Goal: Transaction & Acquisition: Obtain resource

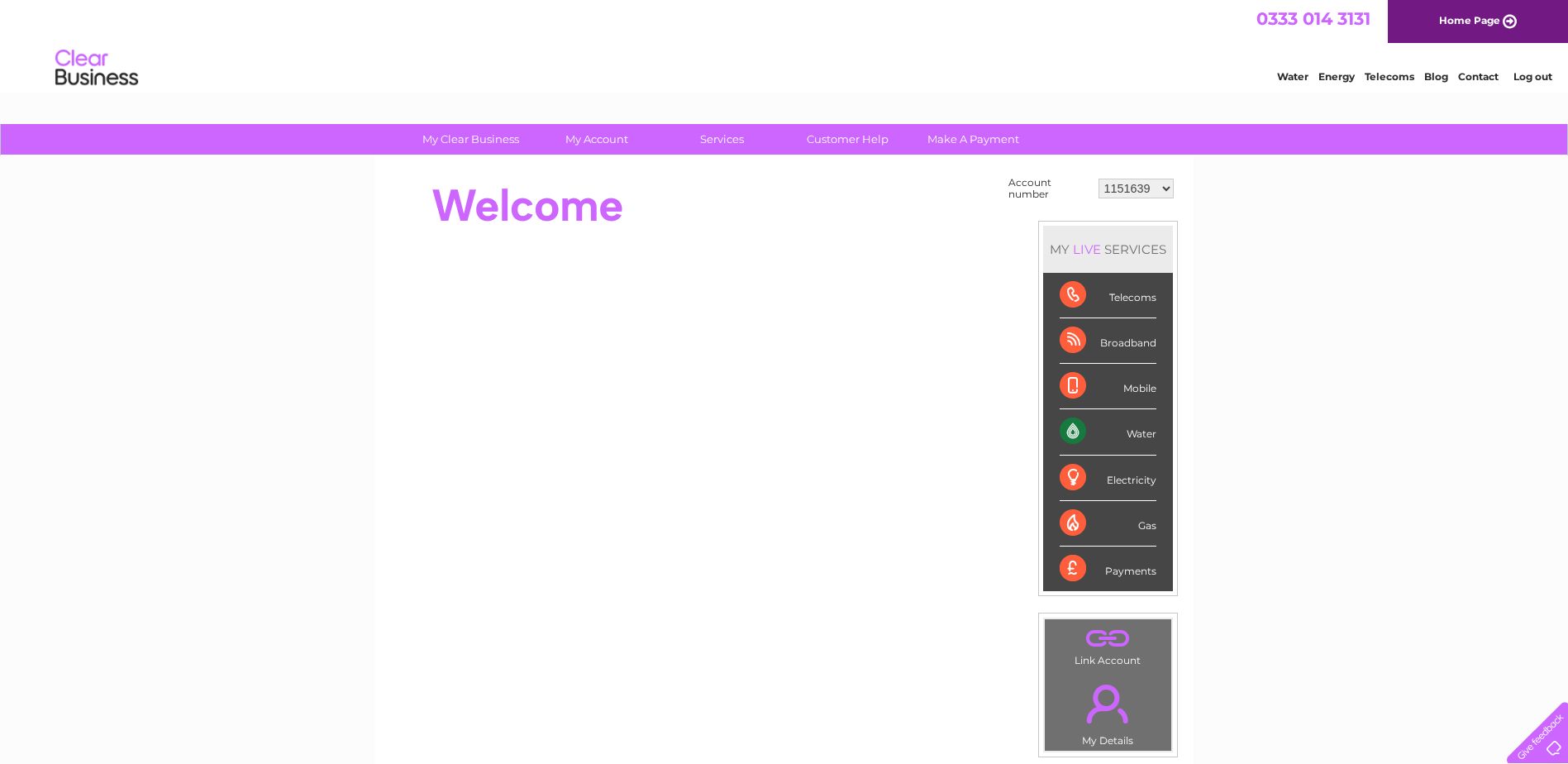
click at [1160, 194] on select "1151639 30279528 30279557 30279562 30279649 30279674 30279818 30279819 30279821…" at bounding box center [1136, 188] width 75 height 20
select select "30279833"
click at [1099, 179] on select "1151639 30279528 30279557 30279562 30279649 30279674 30279818 30279819 30279821…" at bounding box center [1136, 188] width 75 height 20
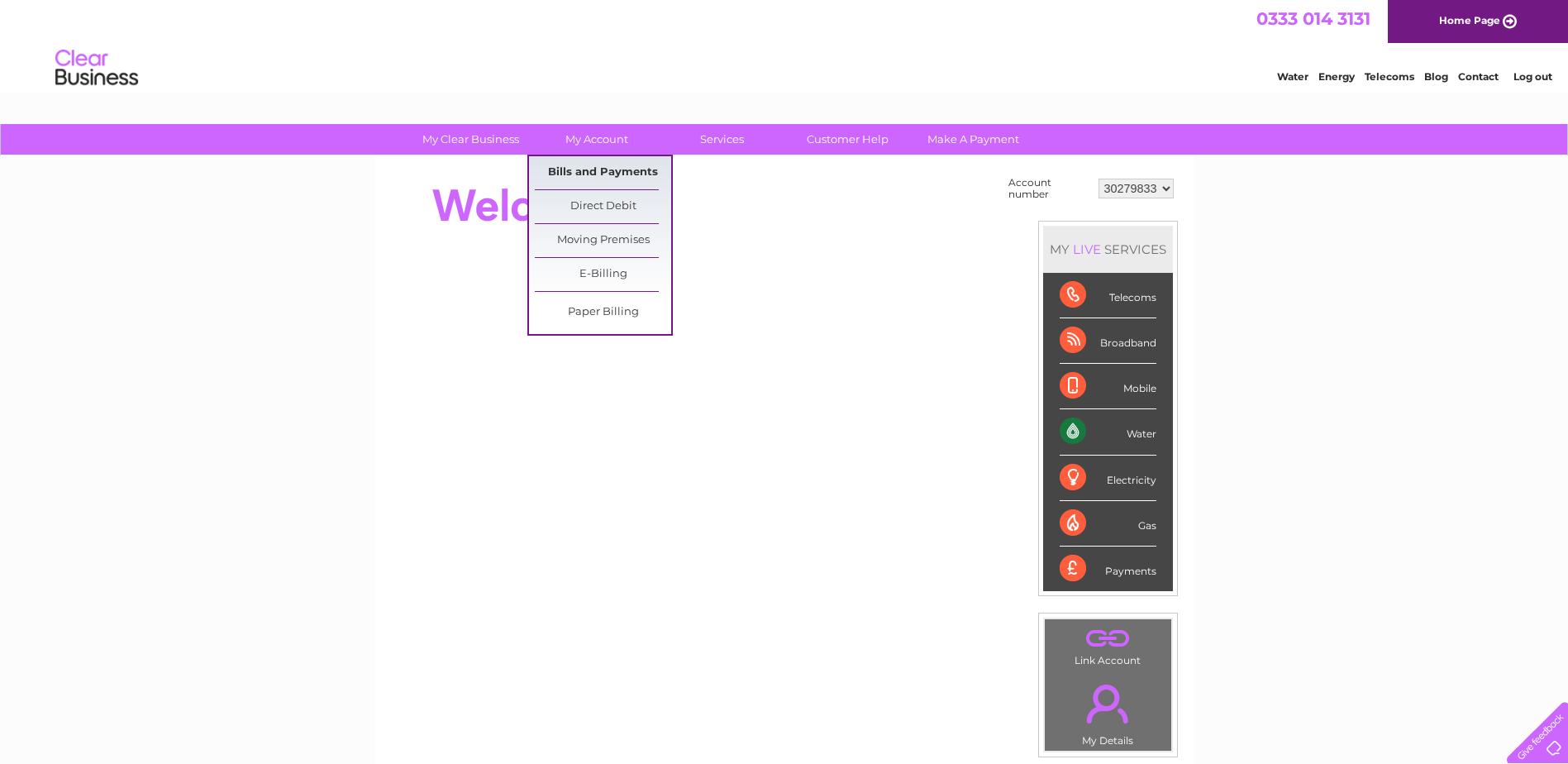
click at [587, 180] on link "Bills and Payments" at bounding box center [603, 173] width 137 height 33
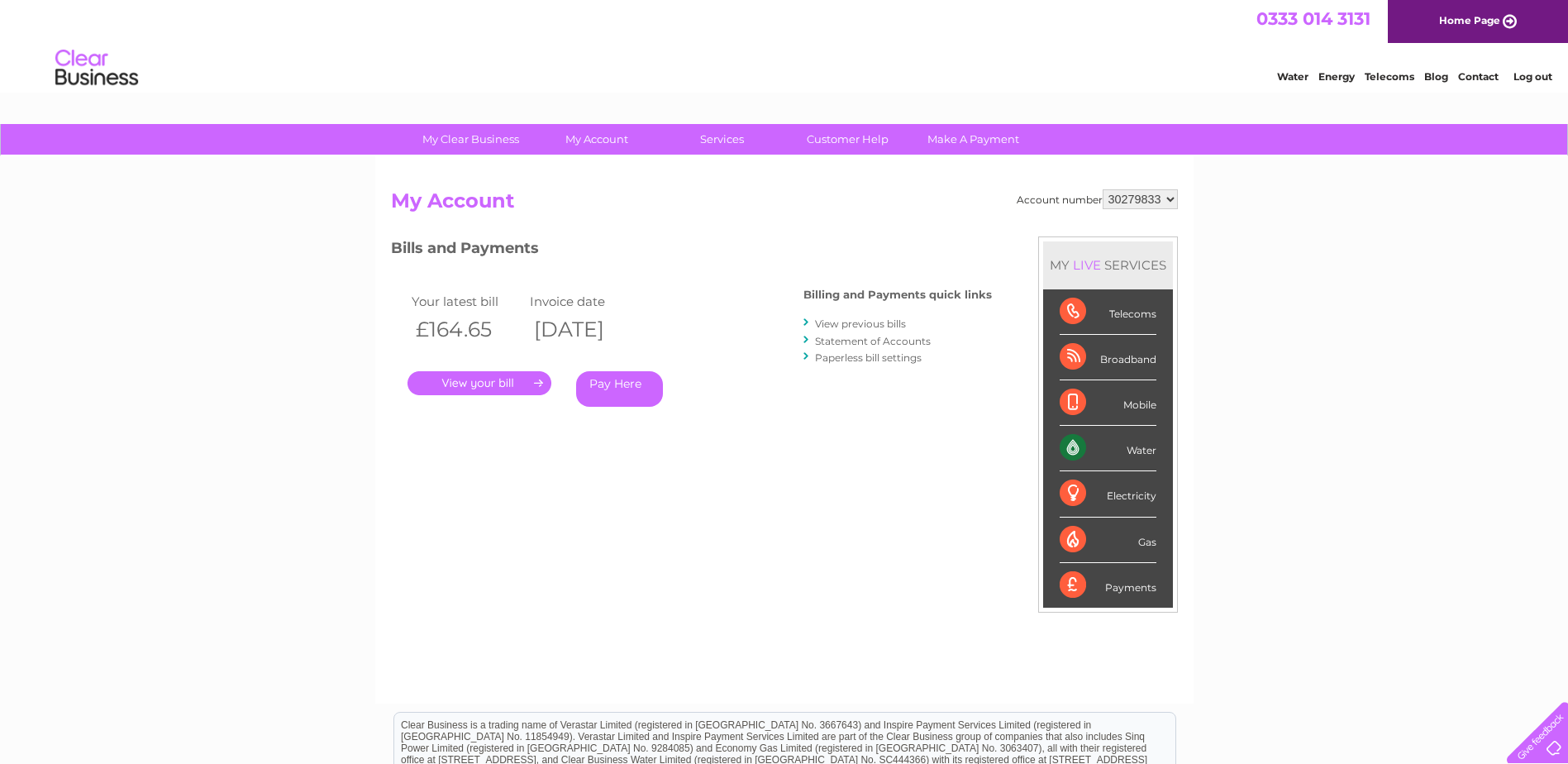
click at [498, 388] on link "." at bounding box center [479, 383] width 144 height 24
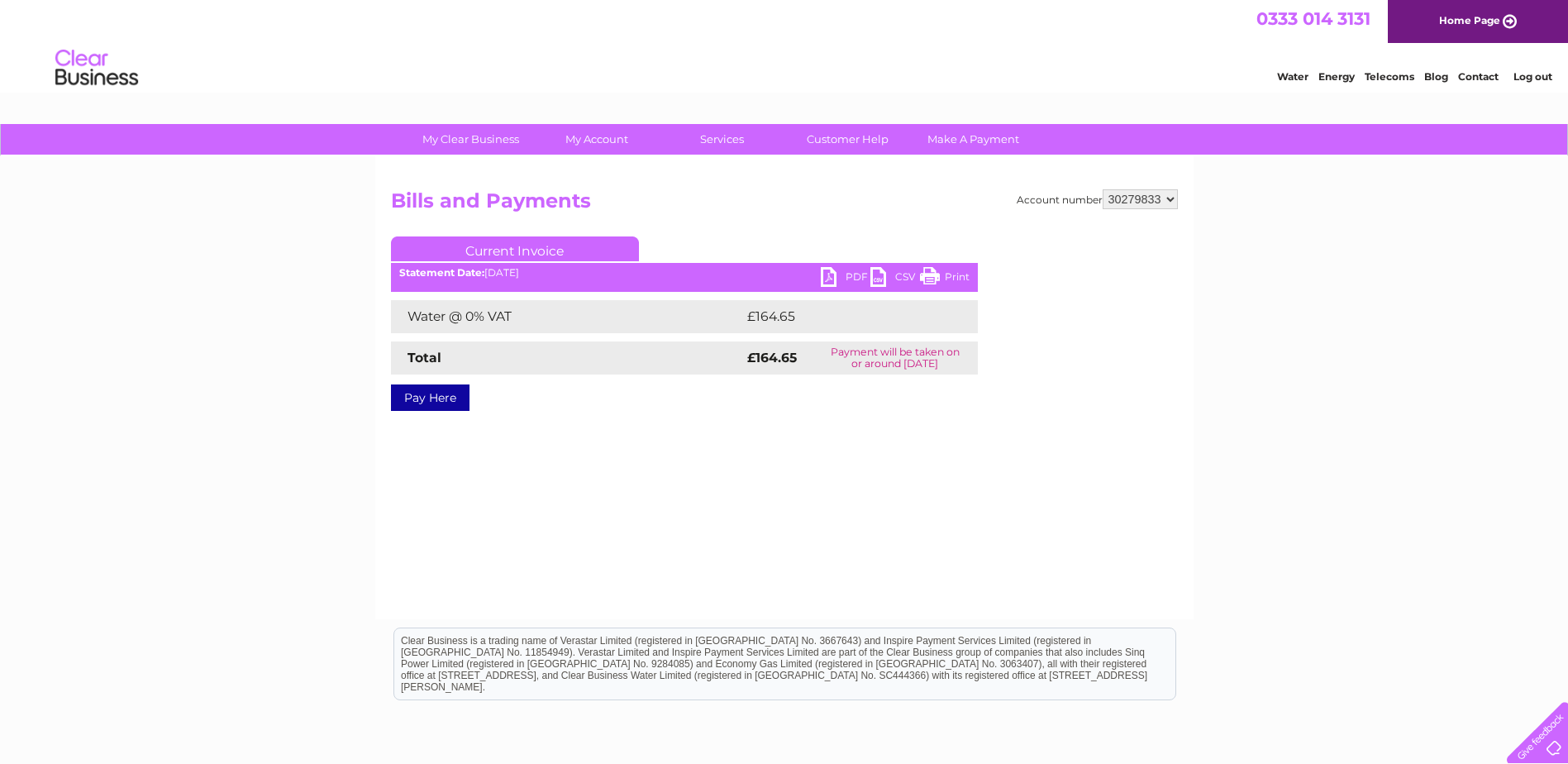
click at [821, 277] on link "PDF" at bounding box center [846, 279] width 50 height 24
click at [1145, 189] on select "1151639 30279528 30279557 30279562 30279649 30279674 30279818 30279819 30279821…" at bounding box center [1140, 199] width 75 height 20
select select "30279837"
click at [1103, 189] on select "1151639 30279528 30279557 30279562 30279649 30279674 30279818 30279819 30279821…" at bounding box center [1140, 199] width 75 height 20
click at [848, 273] on link "PDF" at bounding box center [846, 279] width 50 height 24
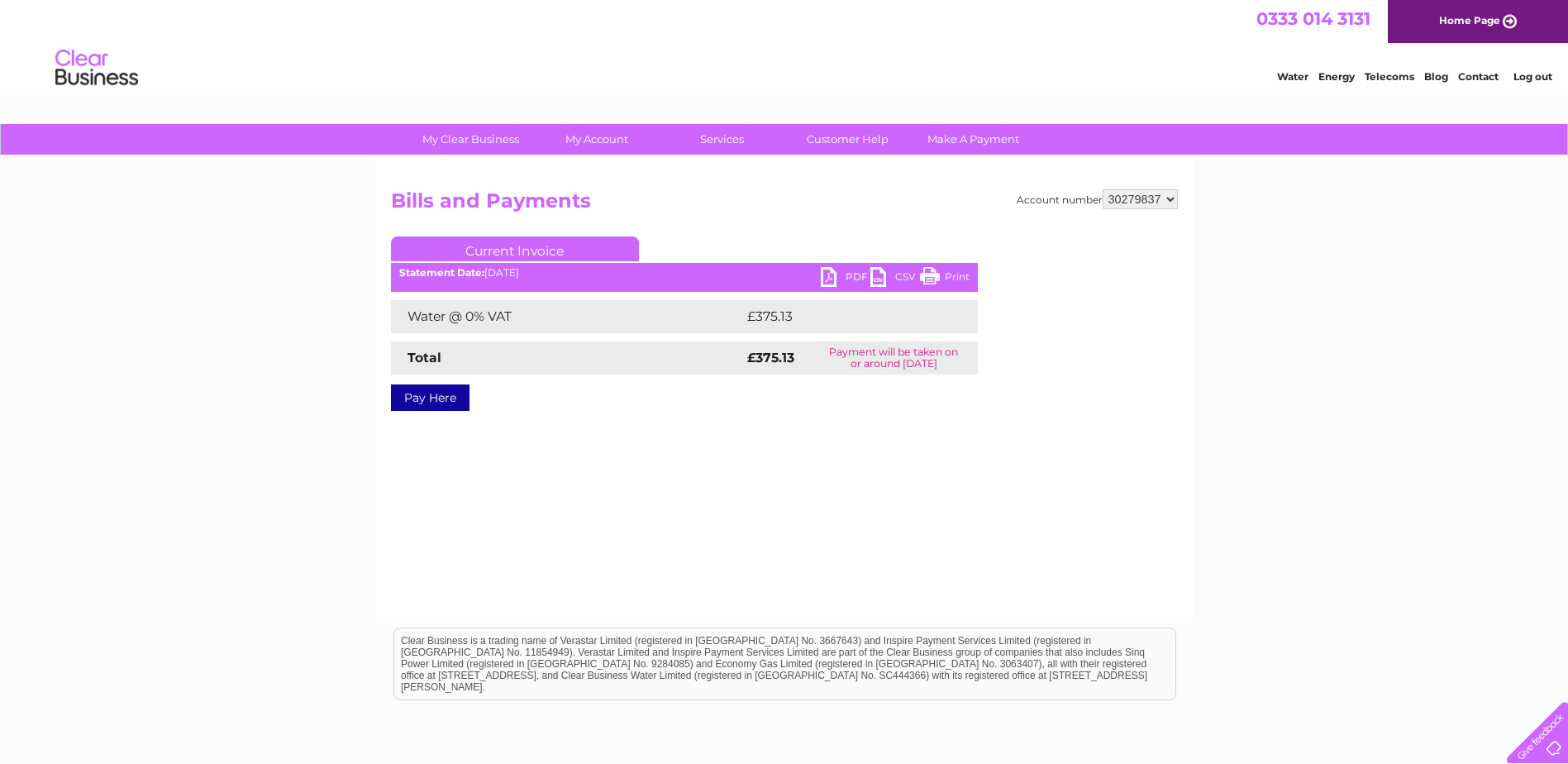
click at [1143, 192] on select "1151639 30279528 30279557 30279562 30279649 30279674 30279818 30279819 30279821…" at bounding box center [1140, 199] width 75 height 20
select select "30279830"
click at [1103, 189] on select "1151639 30279528 30279557 30279562 30279649 30279674 30279818 30279819 30279821…" at bounding box center [1140, 199] width 75 height 20
click at [830, 274] on link "PDF" at bounding box center [846, 279] width 50 height 24
click at [1146, 194] on select "1151639 30279528 30279557 30279562 30279649 30279674 30279818 30279819 30279821…" at bounding box center [1140, 199] width 75 height 20
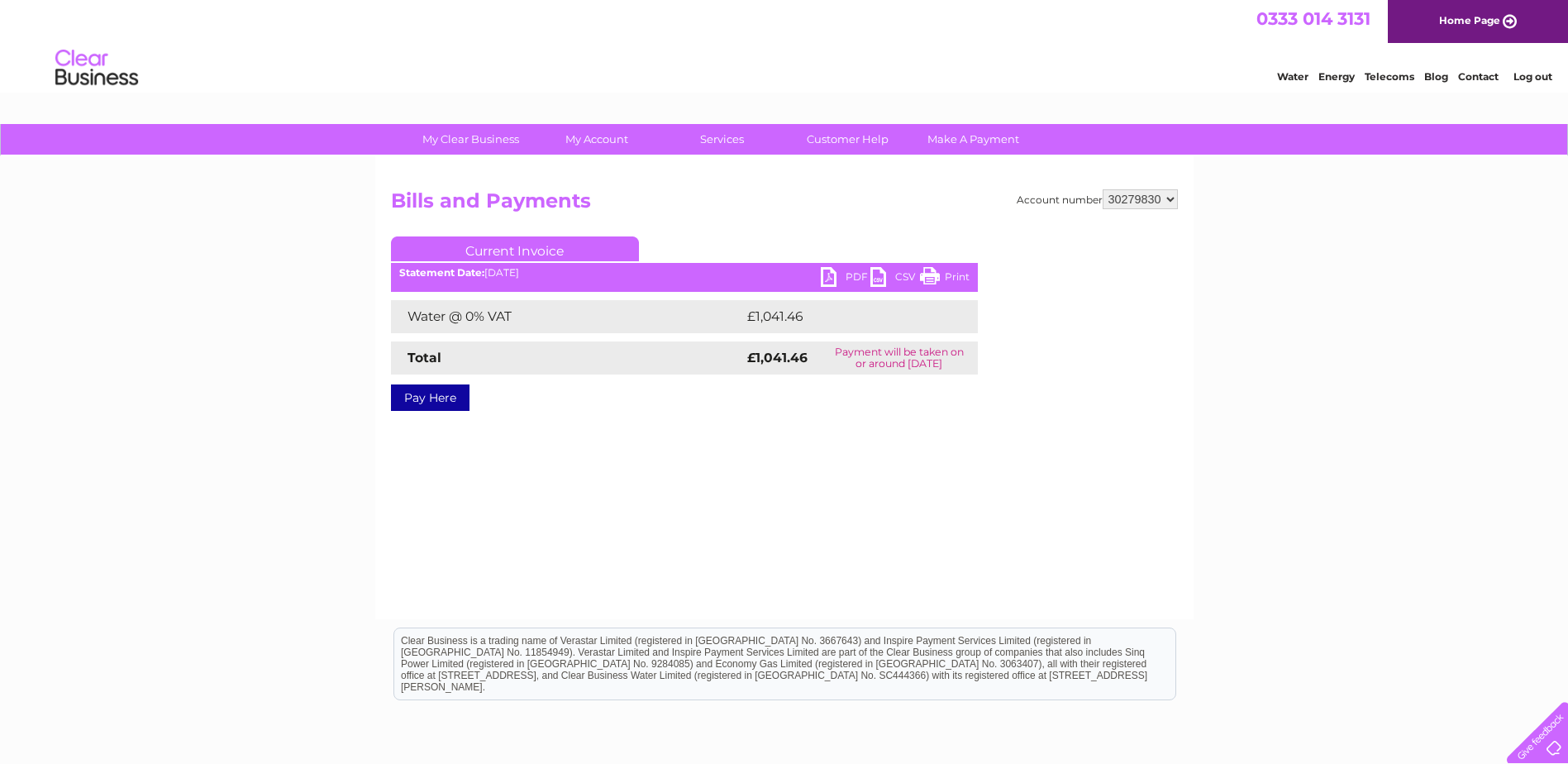
select select "30279895"
click at [1103, 189] on select "1151639 30279528 30279557 30279562 30279649 30279674 30279818 30279819 30279821…" at bounding box center [1140, 199] width 75 height 20
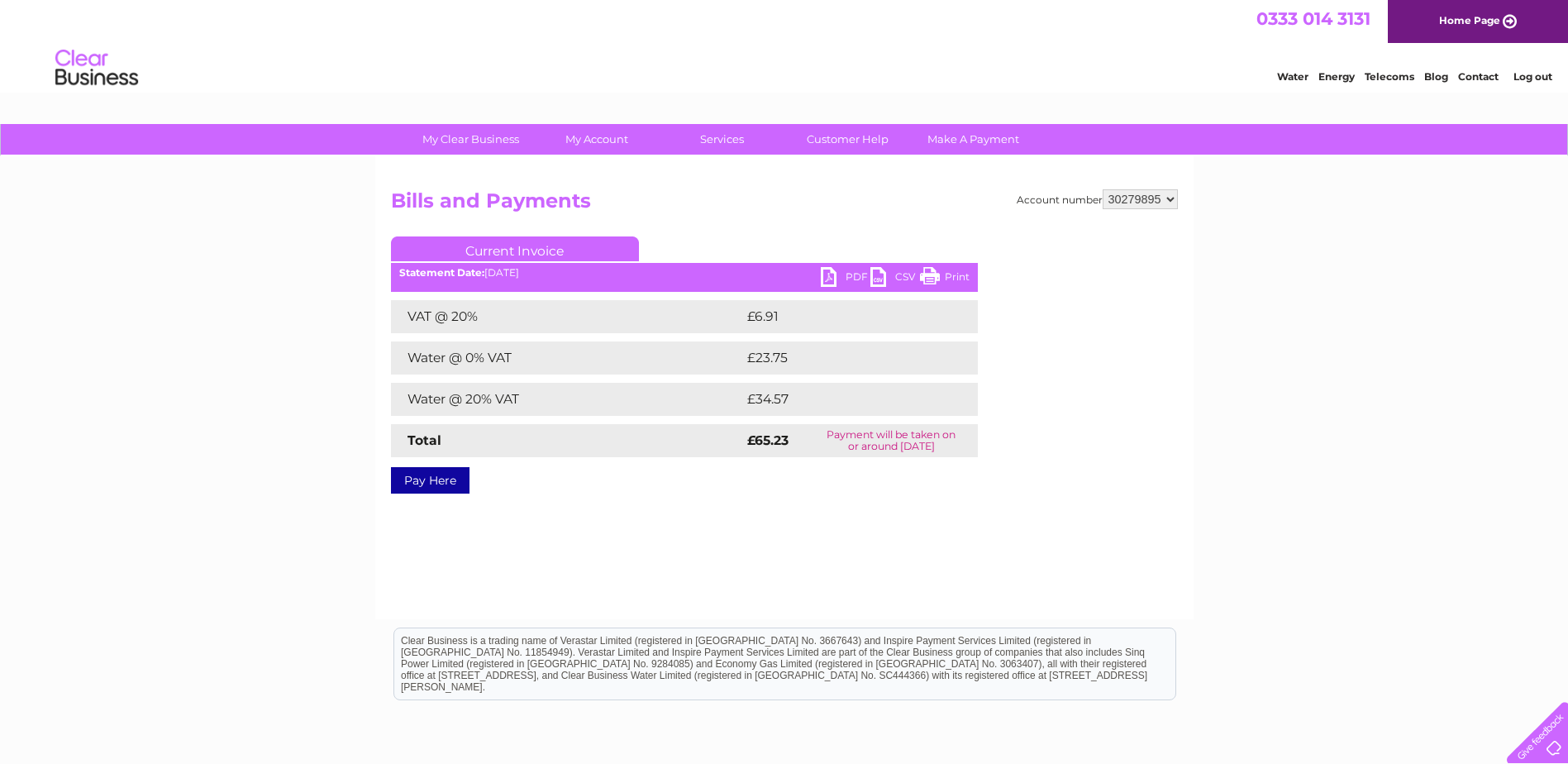
click at [843, 271] on link "PDF" at bounding box center [846, 279] width 50 height 24
click at [1145, 200] on select "1151639 30279528 30279557 30279562 30279649 30279674 30279818 30279819 30279821…" at bounding box center [1140, 199] width 75 height 20
select select "30279818"
click at [1103, 189] on select "1151639 30279528 30279557 30279562 30279649 30279674 30279818 30279819 30279821…" at bounding box center [1140, 199] width 75 height 20
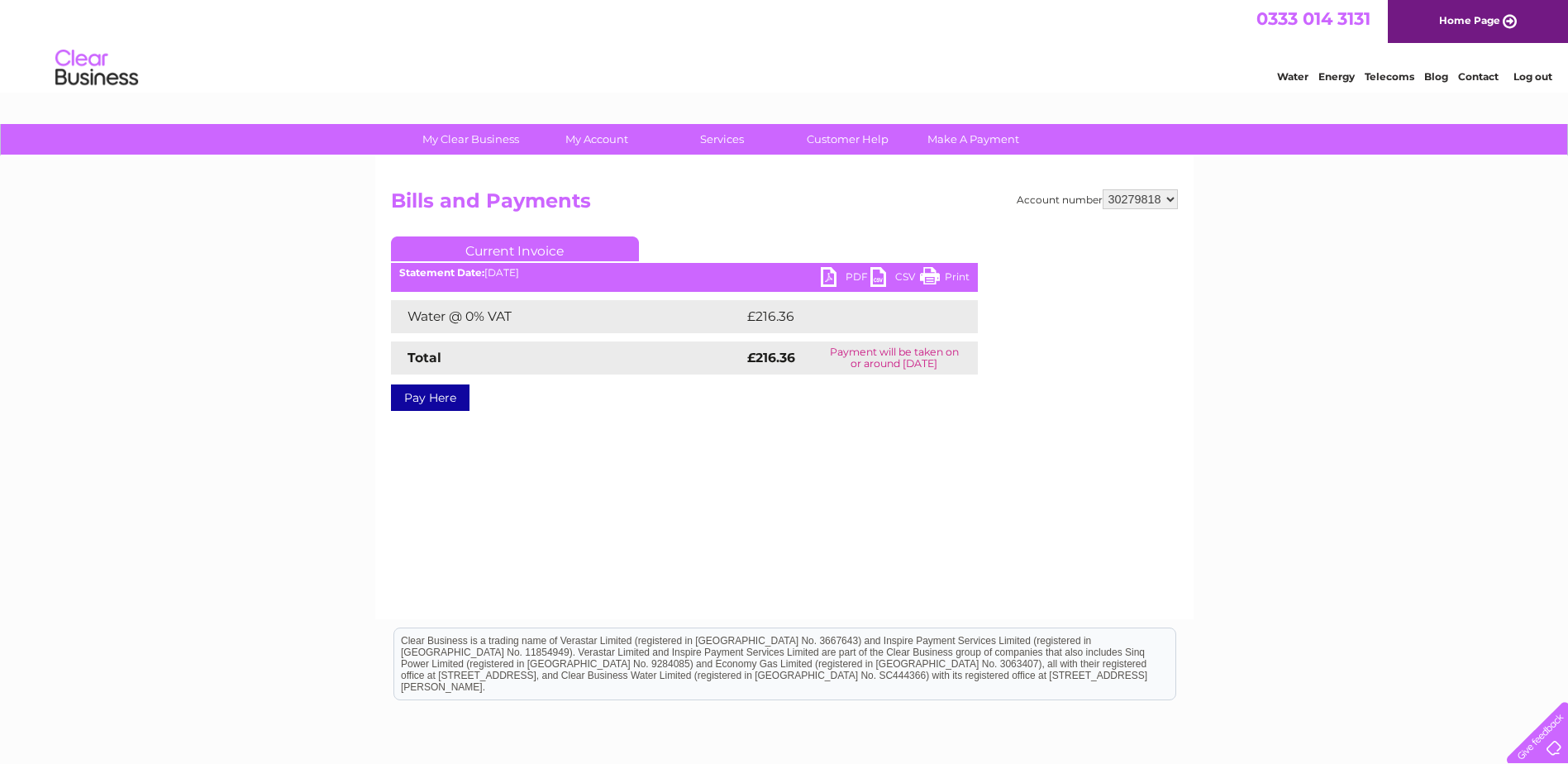
click at [827, 272] on link "PDF" at bounding box center [846, 279] width 50 height 24
click at [1135, 195] on select "1151639 30279528 30279557 30279562 30279649 30279674 30279818 30279819 30279821…" at bounding box center [1140, 199] width 75 height 20
select select "30279649"
click at [1103, 189] on select "1151639 30279528 30279557 30279562 30279649 30279674 30279818 30279819 30279821…" at bounding box center [1140, 199] width 75 height 20
click at [828, 268] on link "PDF" at bounding box center [846, 279] width 50 height 24
